Goal: Browse casually: Explore the website without a specific task or goal

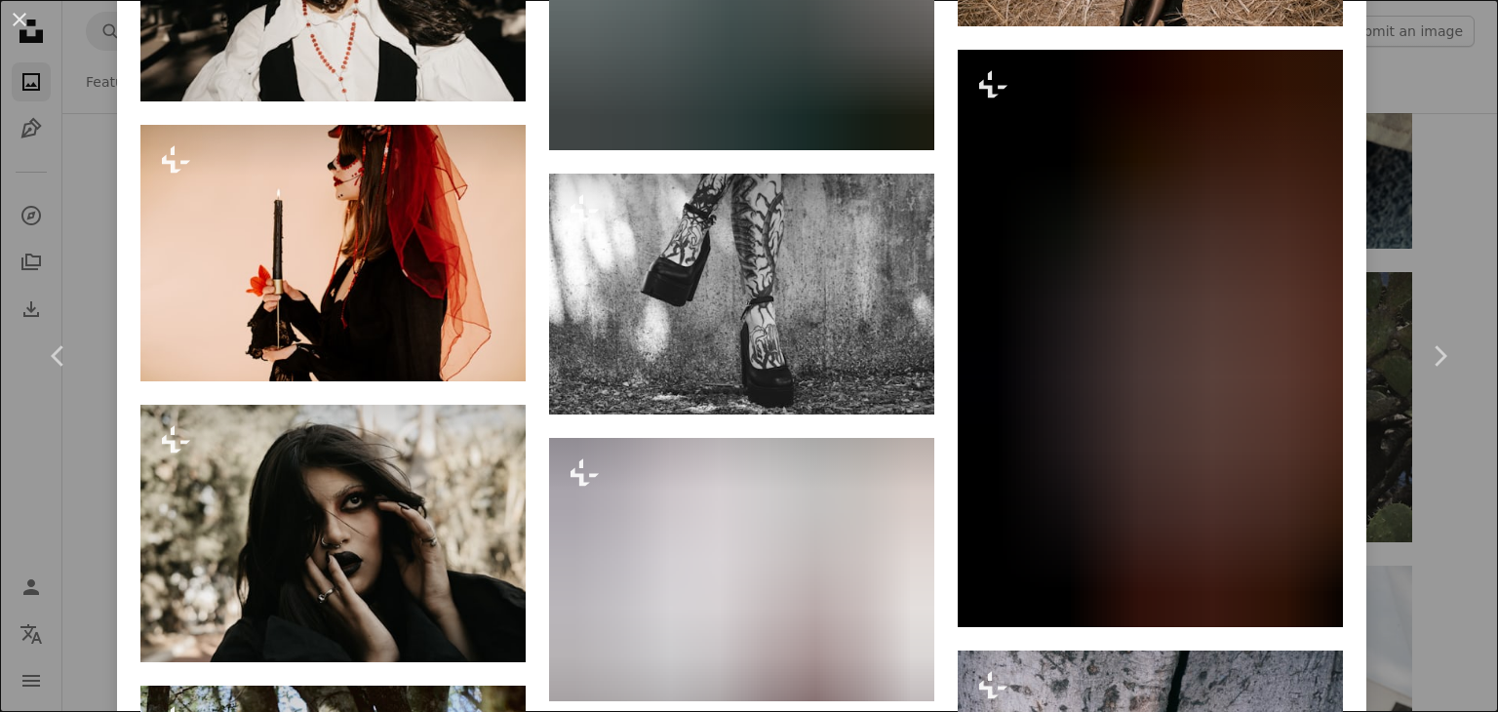
scroll to position [8533, 0]
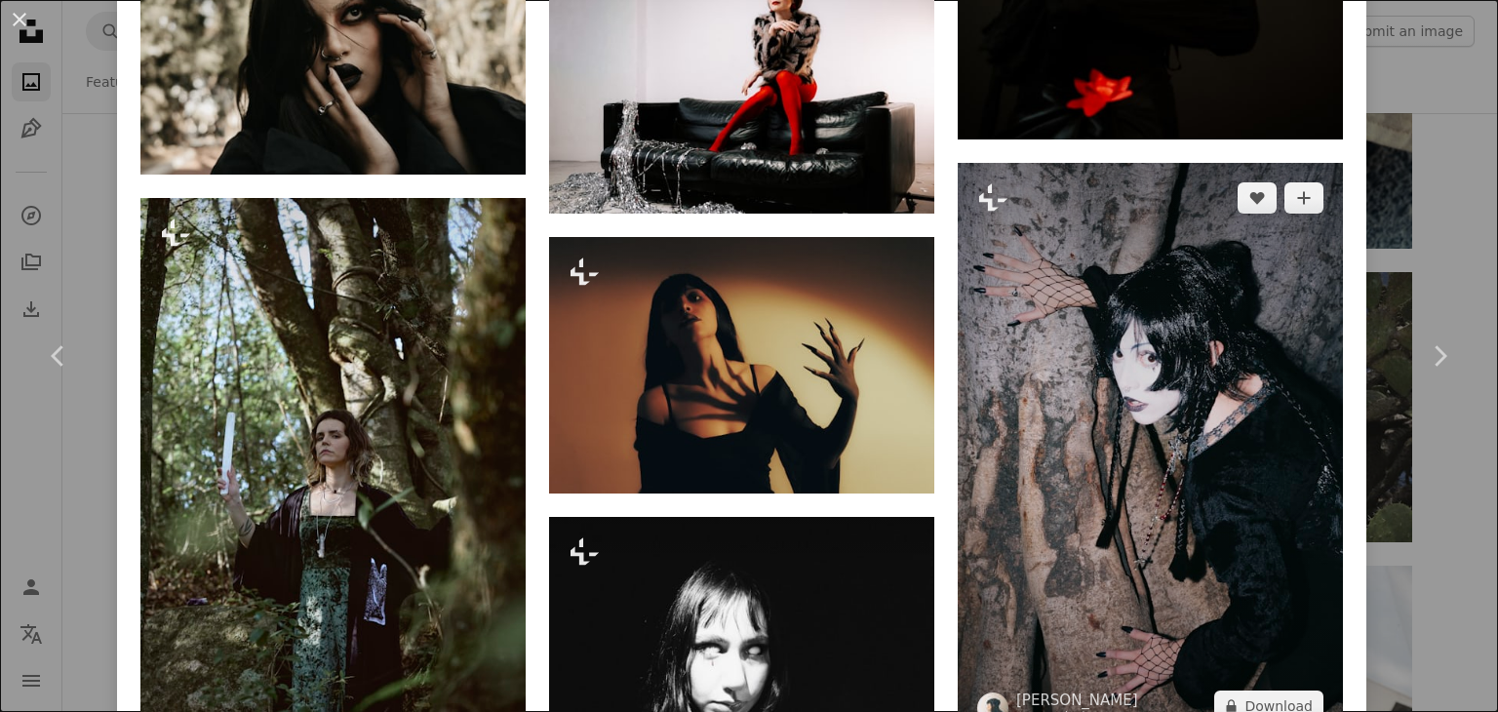
click at [1218, 350] on img at bounding box center [1149, 452] width 385 height 578
